Goal: Transaction & Acquisition: Download file/media

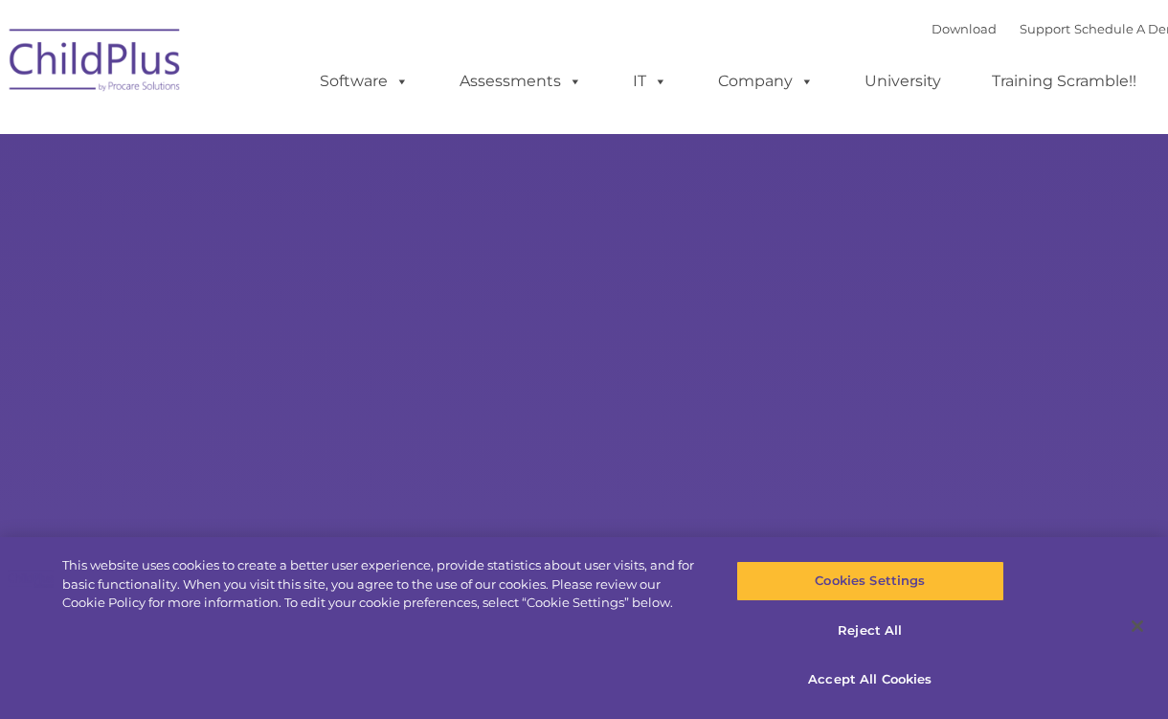
select select "MEDIUM"
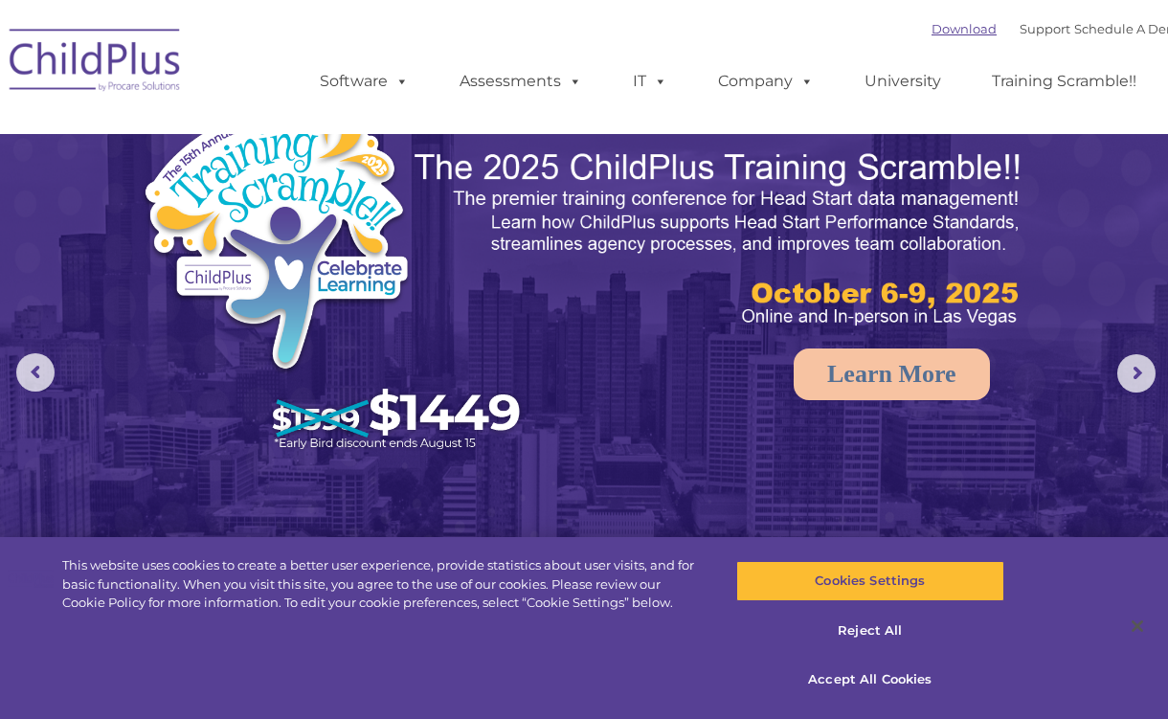
click at [950, 28] on link "Download" at bounding box center [963, 28] width 65 height 15
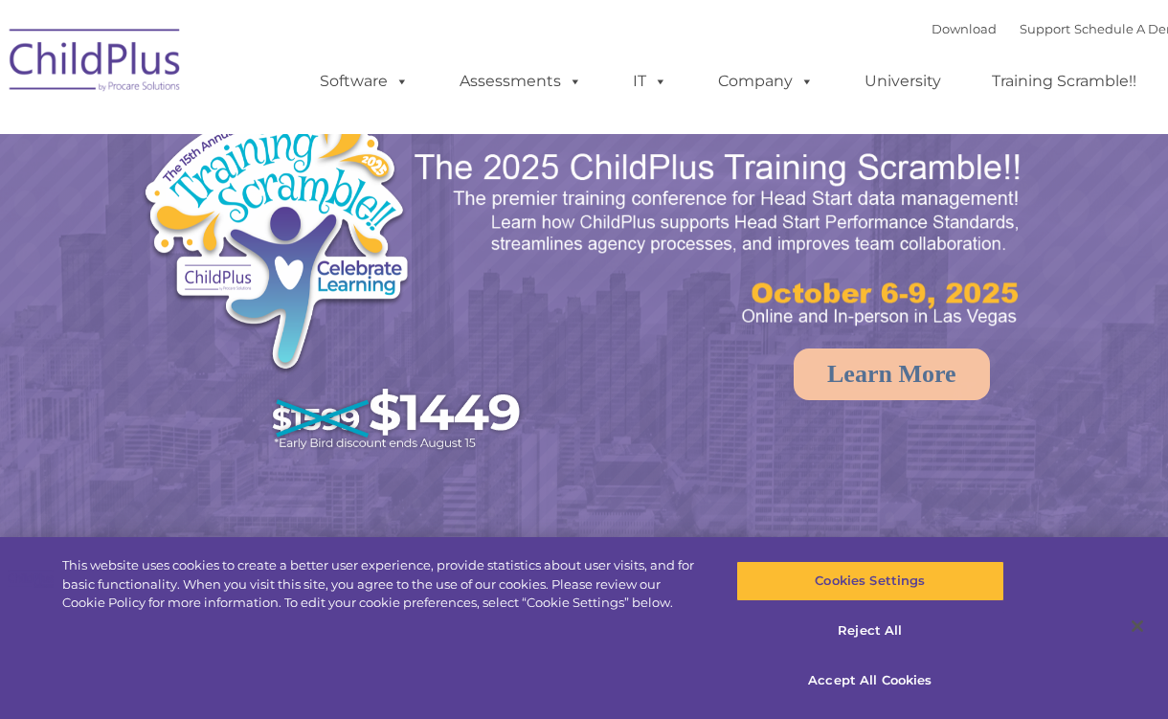
select select "MEDIUM"
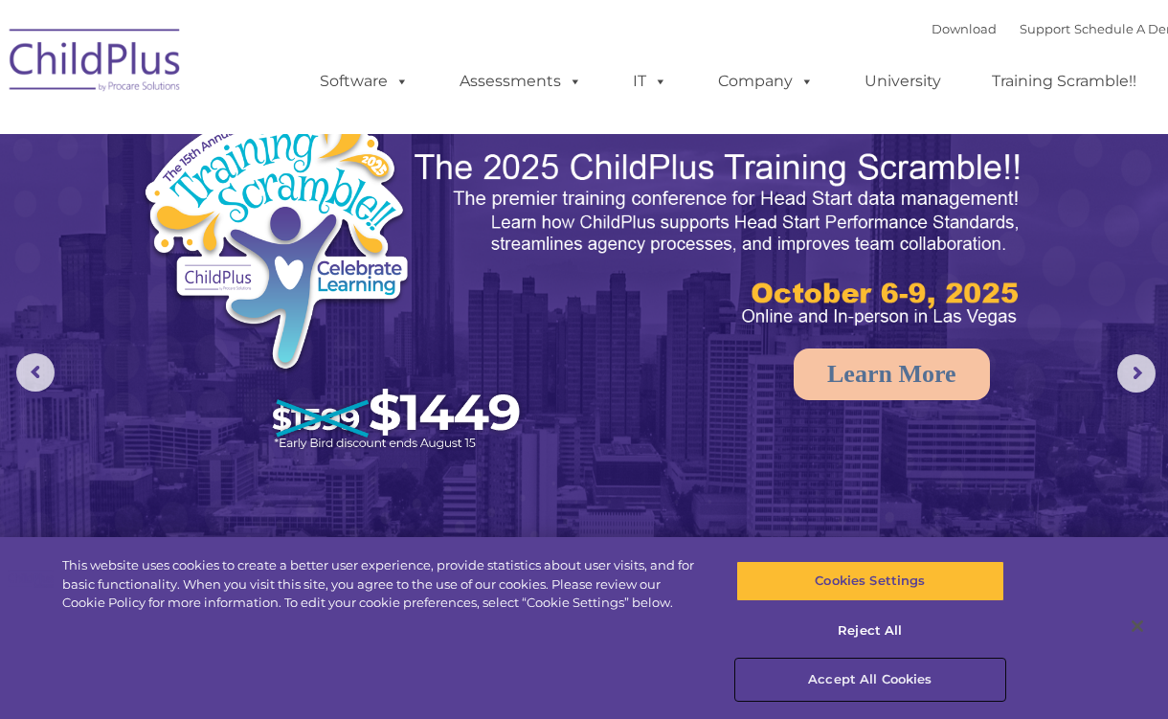
click at [872, 685] on button "Accept All Cookies" at bounding box center [870, 680] width 269 height 40
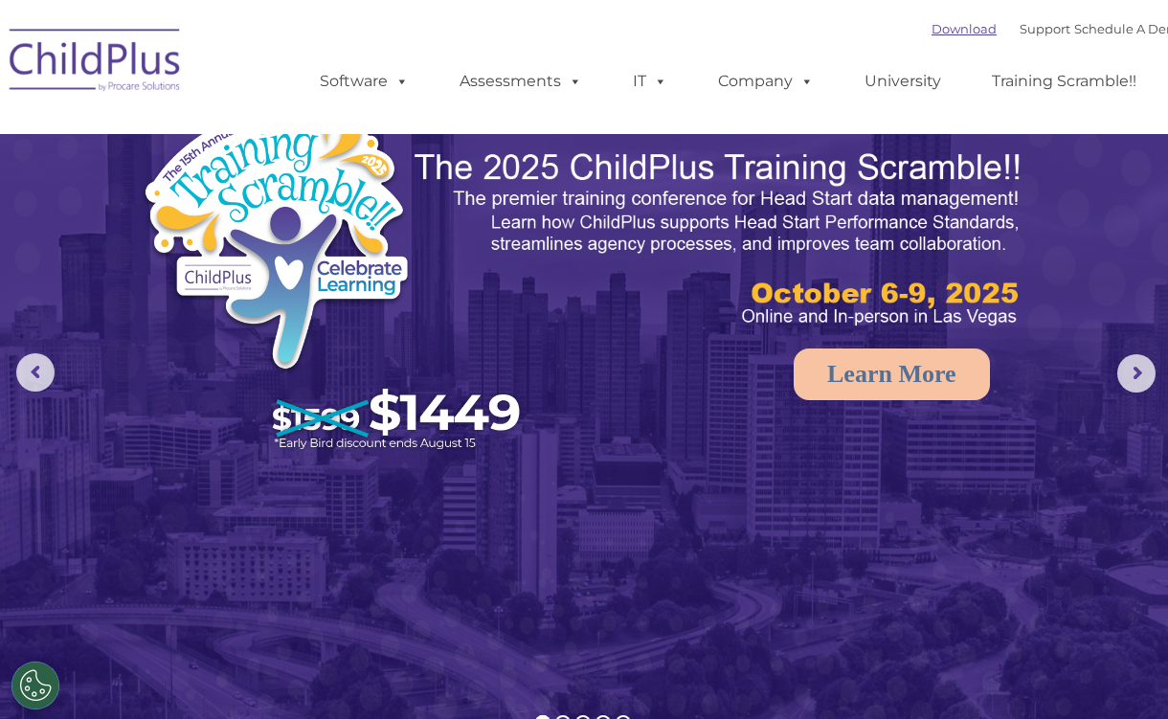
click at [948, 36] on link "Download" at bounding box center [963, 28] width 65 height 15
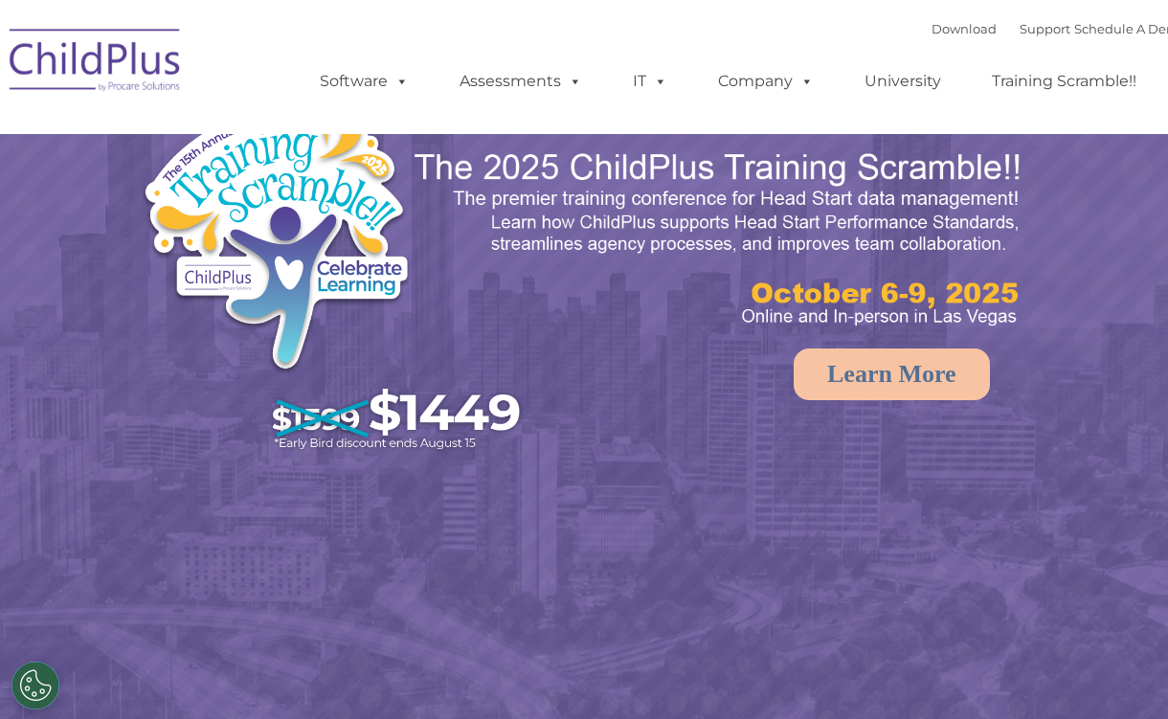
select select "MEDIUM"
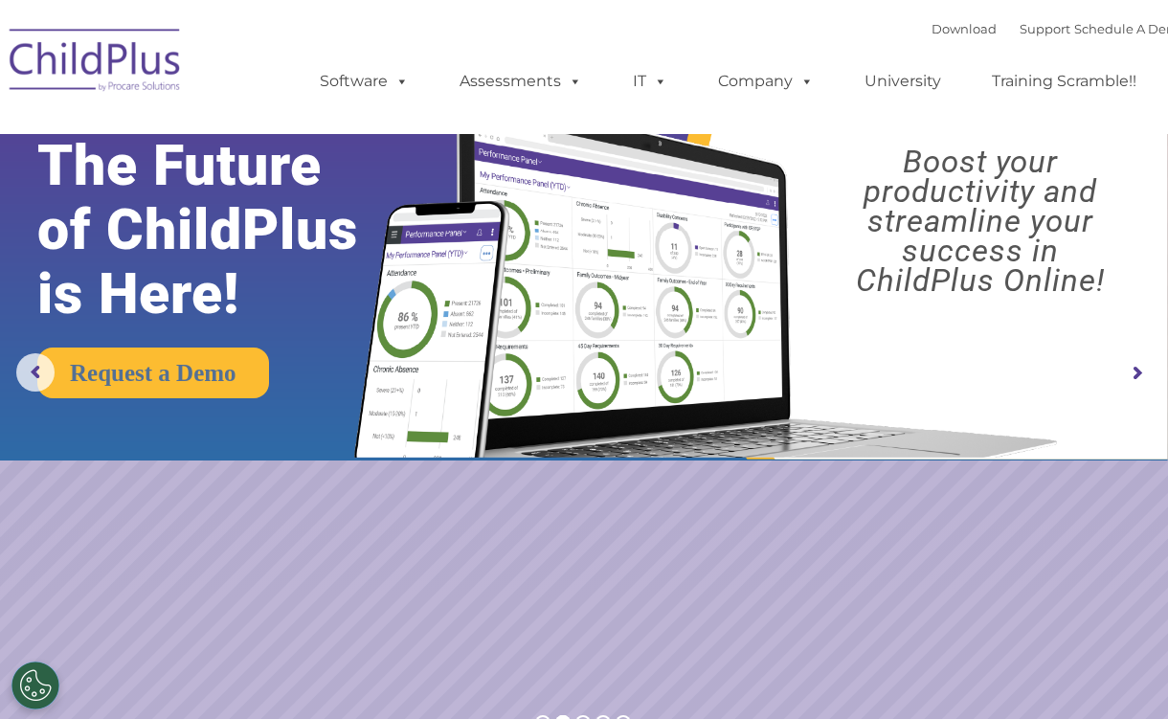
click at [378, 36] on div "Download Support | Schedule A Demo  MENU MENU Software ChildPlus: The original…" at bounding box center [734, 66] width 906 height 105
